Goal: Information Seeking & Learning: Learn about a topic

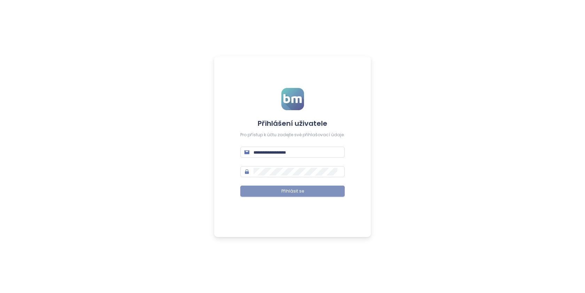
type input "**********"
click at [315, 192] on button "Přihlásit se" at bounding box center [292, 191] width 104 height 11
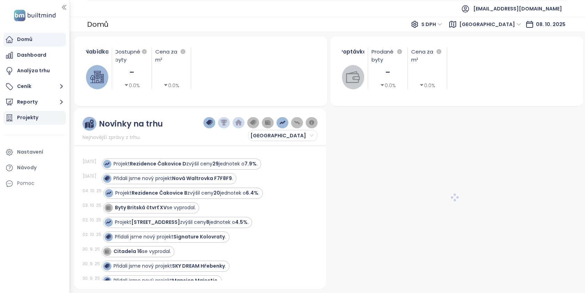
click at [33, 116] on div "Projekty" at bounding box center [27, 117] width 21 height 9
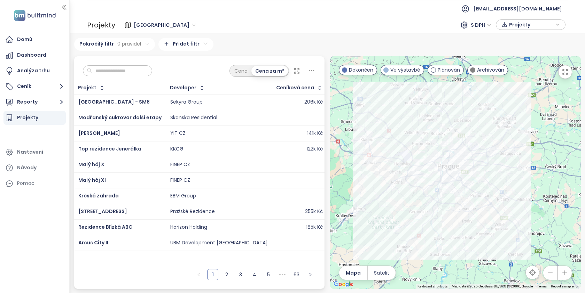
click at [112, 72] on input "text" at bounding box center [120, 71] width 56 height 10
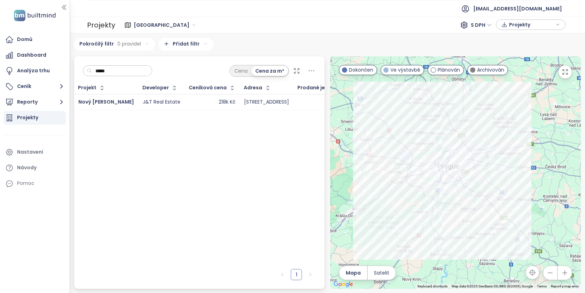
type input "*****"
click at [138, 105] on td "J&T Real Estate" at bounding box center [161, 102] width 46 height 16
click at [150, 102] on div "J&T Real Estate" at bounding box center [162, 102] width 38 height 6
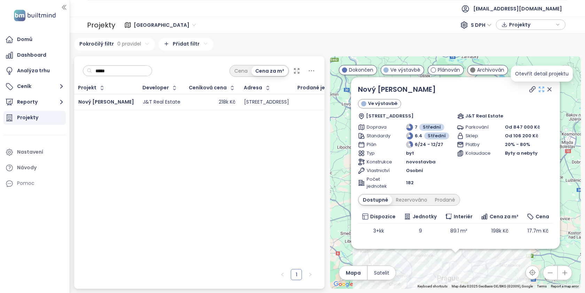
click at [540, 93] on icon at bounding box center [541, 89] width 7 height 7
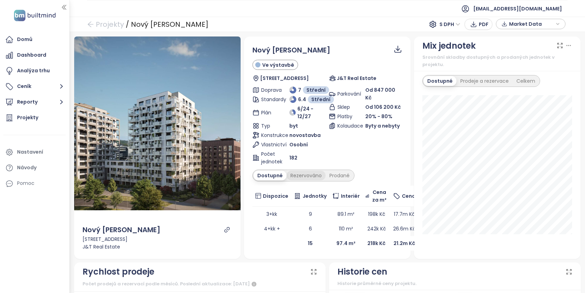
click at [302, 176] on div "Rezervováno" at bounding box center [305, 176] width 39 height 10
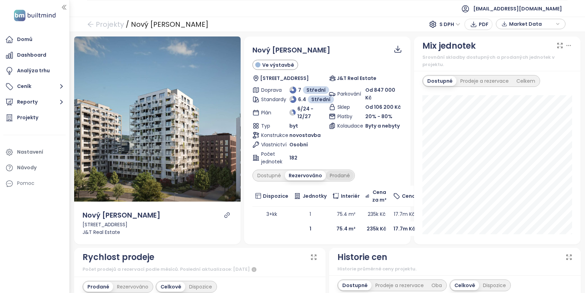
click at [339, 173] on div "Prodané" at bounding box center [340, 176] width 28 height 10
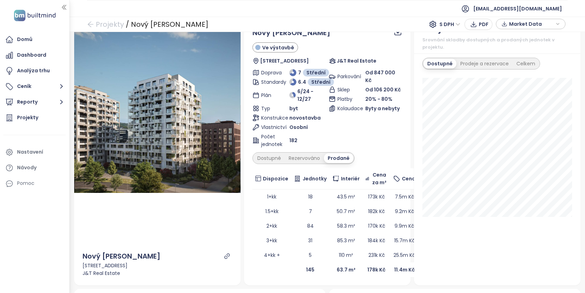
scroll to position [19, 0]
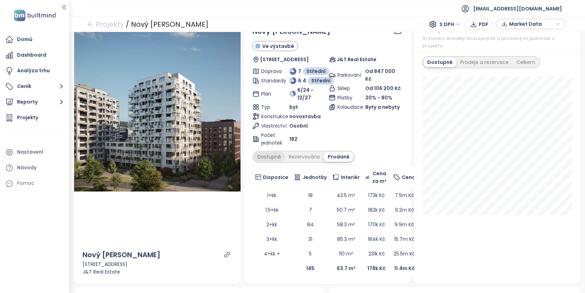
click at [277, 153] on div "Dostupné" at bounding box center [268, 157] width 31 height 10
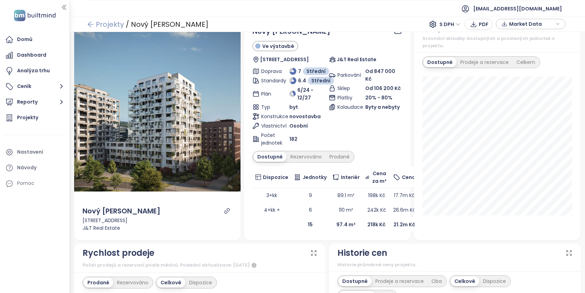
click at [88, 24] on icon "arrow-left" at bounding box center [91, 25] width 6 height 6
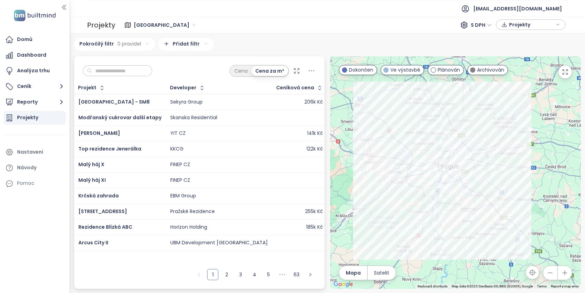
click at [125, 69] on input "text" at bounding box center [120, 71] width 56 height 10
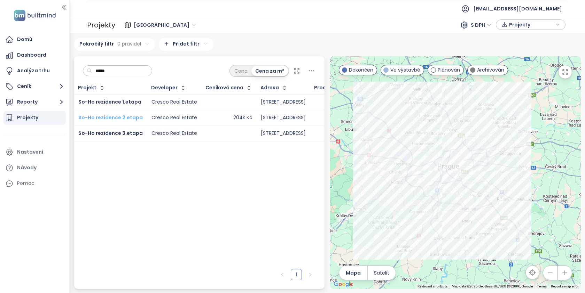
type input "*****"
click at [132, 118] on span "So-Ho rezidence 2.etapa" at bounding box center [110, 117] width 64 height 7
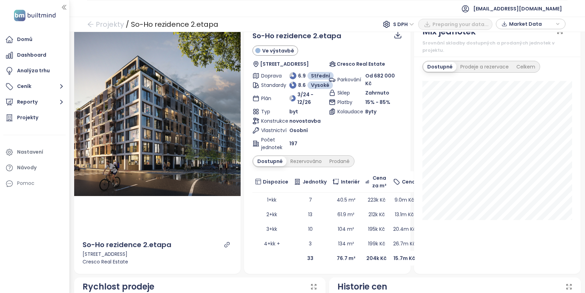
scroll to position [22, 0]
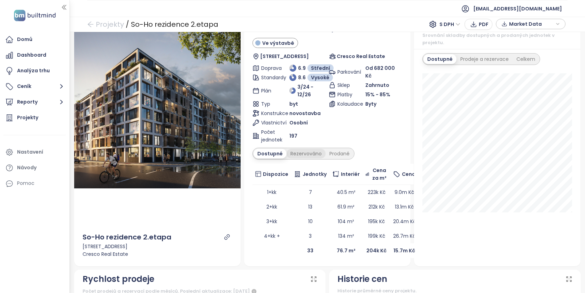
click at [303, 154] on div "Rezervováno" at bounding box center [305, 154] width 39 height 10
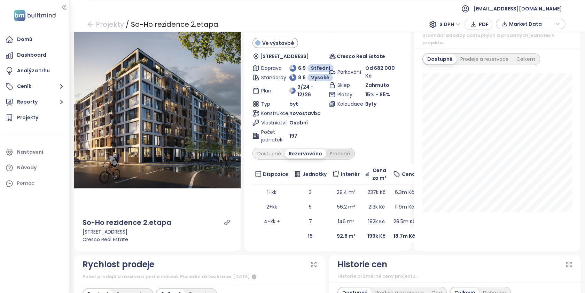
click at [328, 154] on div "Prodané" at bounding box center [340, 154] width 28 height 10
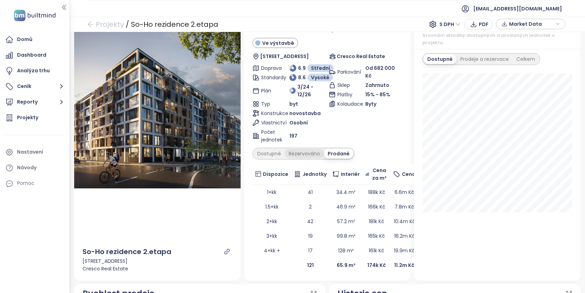
click at [310, 154] on div "Rezervováno" at bounding box center [304, 154] width 39 height 10
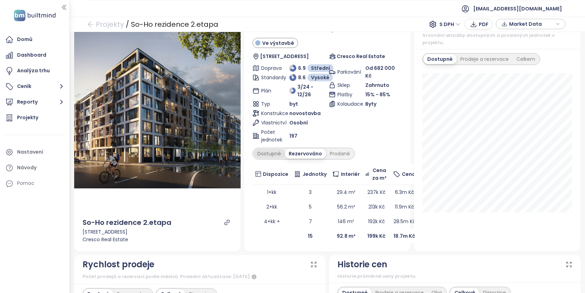
click at [273, 157] on div "Dostupné" at bounding box center [268, 154] width 31 height 10
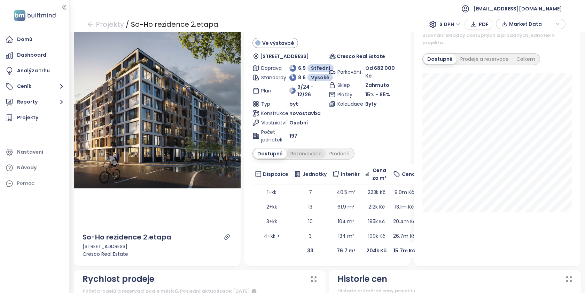
click at [294, 156] on div "Rezervováno" at bounding box center [305, 154] width 39 height 10
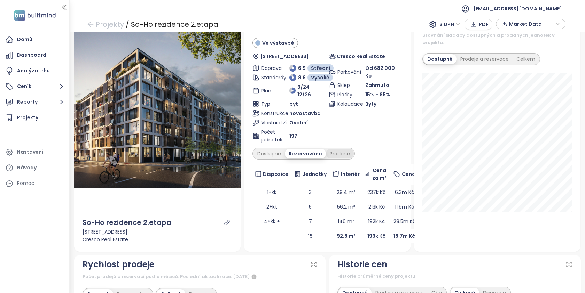
click at [339, 153] on div "Prodané" at bounding box center [340, 154] width 28 height 10
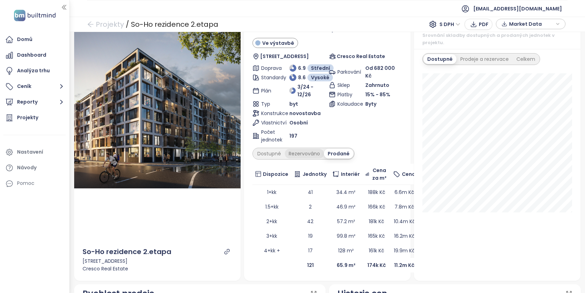
click at [305, 158] on div "Rezervováno" at bounding box center [304, 154] width 39 height 10
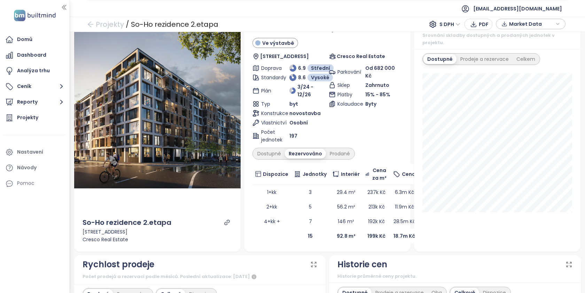
click at [332, 160] on div "So-Ho rezidence 2.etapa Ve výstavbě Dělnická 1565/56, 170 00 Praha 7-Holešovice…" at bounding box center [327, 133] width 150 height 221
click at [333, 157] on div "Prodané" at bounding box center [340, 154] width 28 height 10
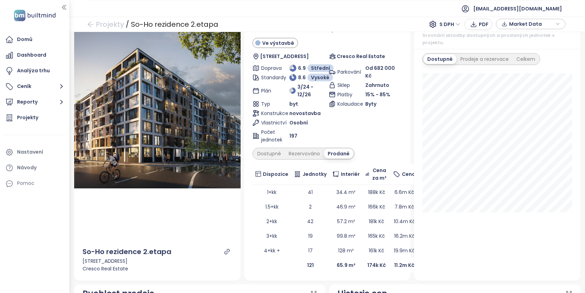
click at [305, 159] on div "Dostupné Rezervováno Prodané" at bounding box center [303, 154] width 102 height 12
click at [303, 154] on div "Rezervováno" at bounding box center [304, 154] width 39 height 10
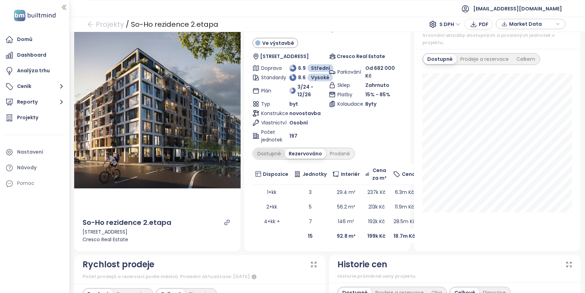
click at [273, 154] on div "Dostupné" at bounding box center [268, 154] width 31 height 10
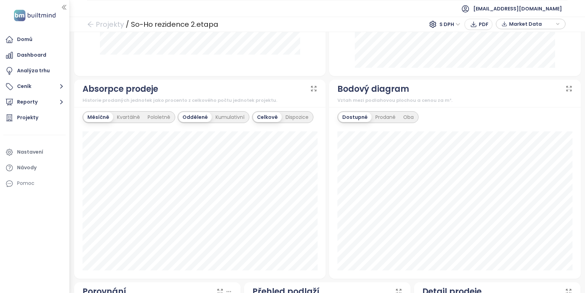
scroll to position [430, 0]
click at [387, 112] on div "Prodané" at bounding box center [385, 117] width 28 height 10
click at [410, 112] on div "Oba" at bounding box center [408, 117] width 18 height 10
click at [378, 112] on div "Prodané" at bounding box center [384, 117] width 28 height 10
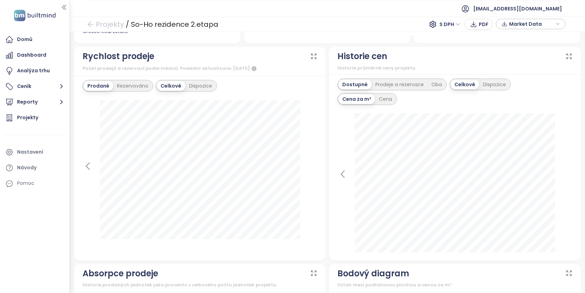
scroll to position [243, 0]
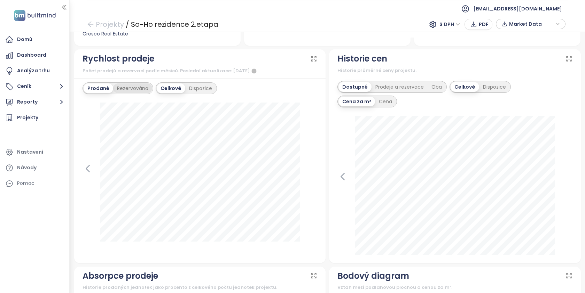
click at [130, 88] on div "Rezervováno" at bounding box center [132, 89] width 39 height 10
click at [81, 83] on div "Prodané Rezervováno Celkově Dispozice" at bounding box center [200, 170] width 252 height 185
click at [91, 92] on div "Prodané" at bounding box center [98, 89] width 28 height 10
click at [199, 90] on div "Dispozice" at bounding box center [200, 89] width 31 height 10
click at [169, 92] on div "Celkově" at bounding box center [170, 89] width 27 height 10
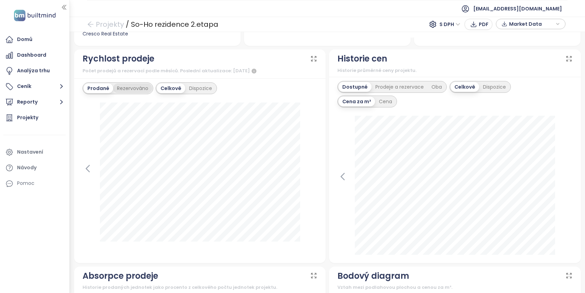
click at [139, 88] on div "Rezervováno" at bounding box center [132, 89] width 39 height 10
click at [96, 88] on div "Prodané" at bounding box center [98, 89] width 28 height 10
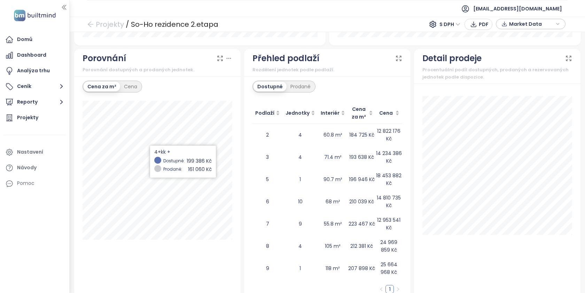
scroll to position [668, 0]
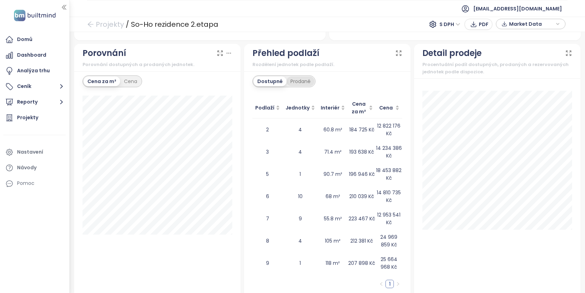
click at [306, 77] on div "Prodané" at bounding box center [300, 82] width 28 height 10
click at [257, 77] on div "Dostupné" at bounding box center [268, 82] width 31 height 10
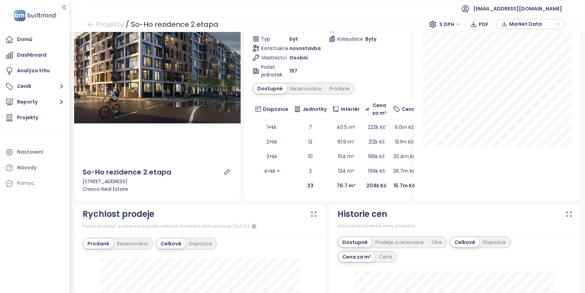
scroll to position [0, 0]
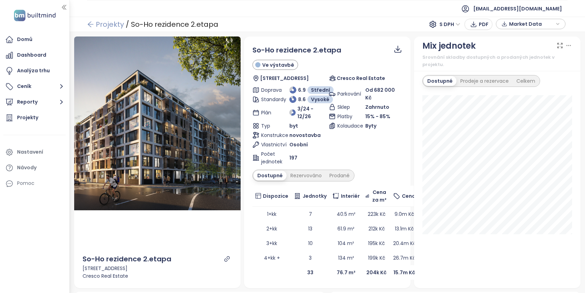
click at [93, 22] on icon "arrow-left" at bounding box center [90, 24] width 7 height 7
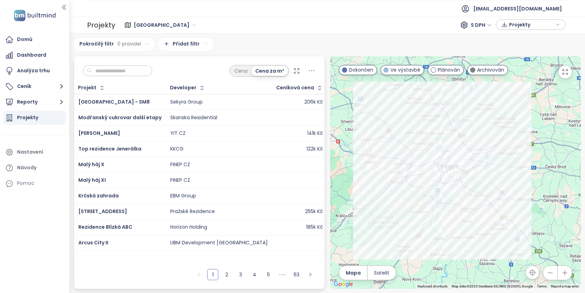
click at [128, 70] on input "text" at bounding box center [120, 71] width 56 height 10
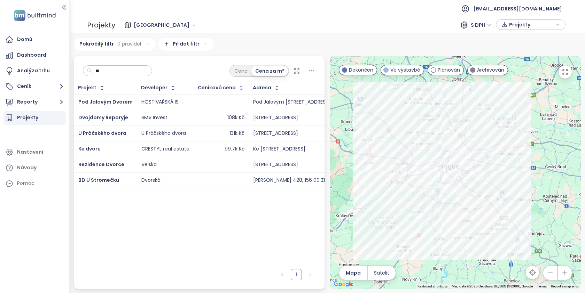
type input "*"
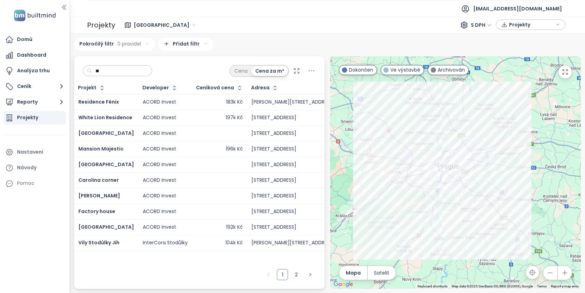
type input "*"
